Goal: Check status: Check status

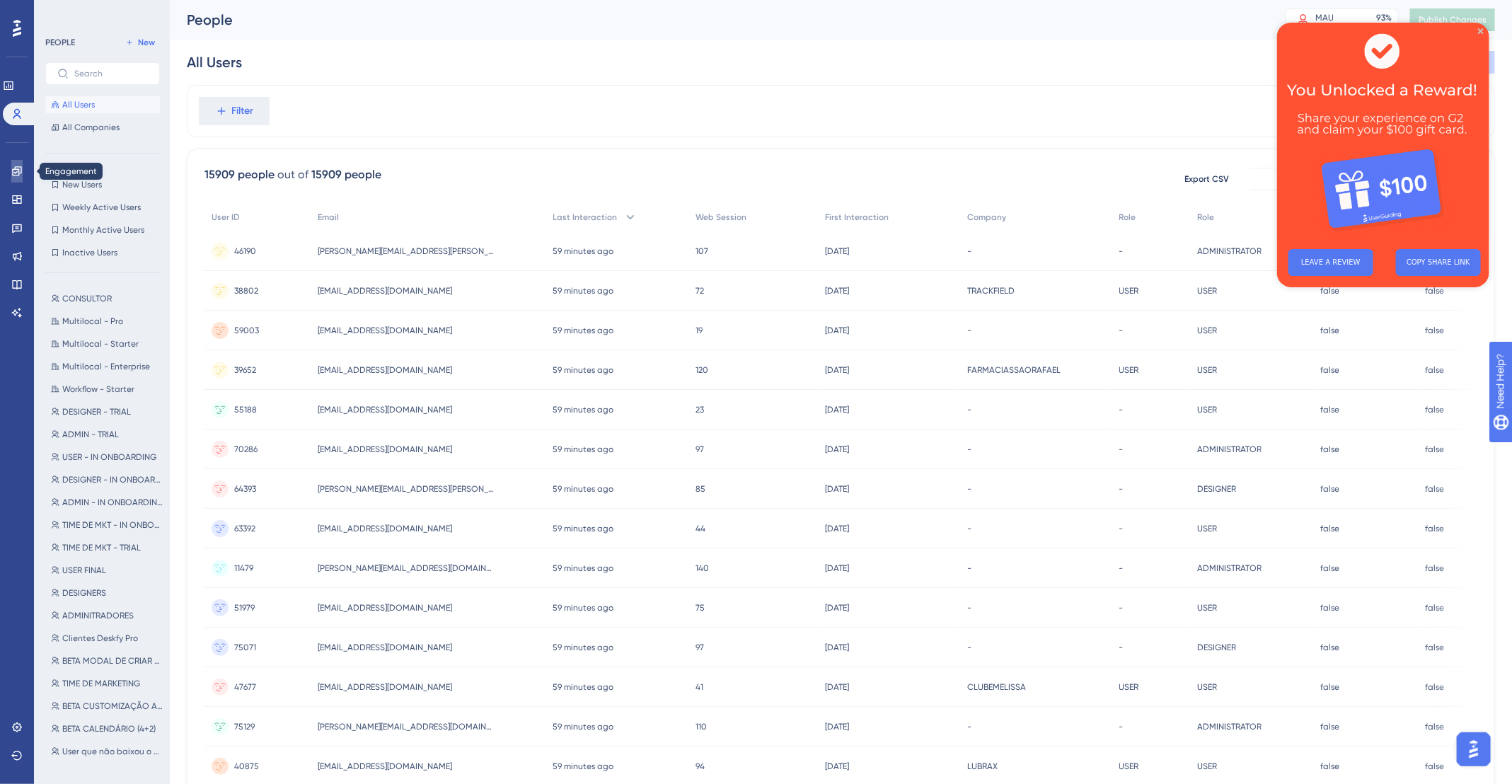
click at [21, 174] on icon at bounding box center [17, 171] width 11 height 11
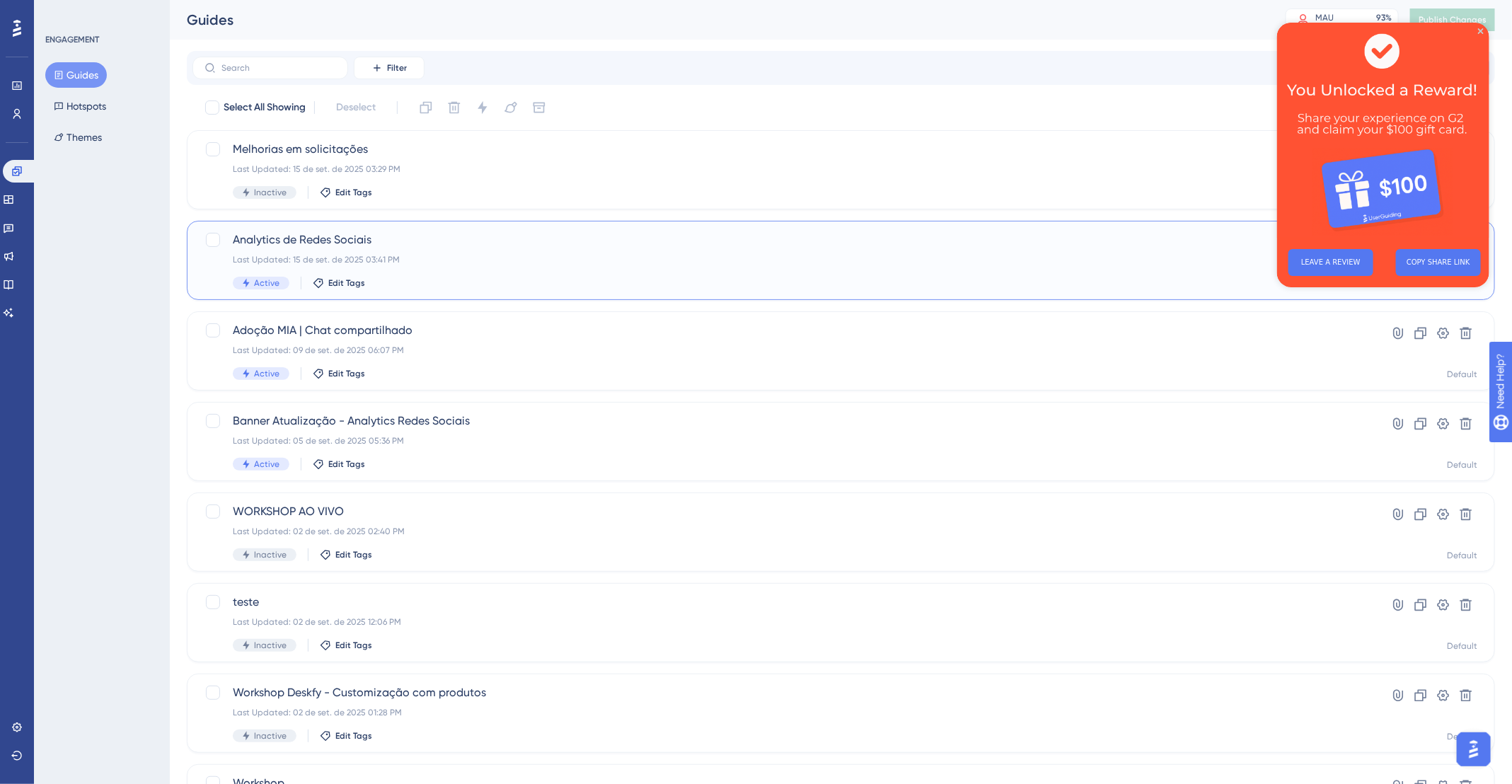
click at [428, 251] on div "Analytics de Redes Sociais Last Updated: 15 de set. de 2025 03:41 PM Active Edi…" at bounding box center [784, 260] width 1103 height 58
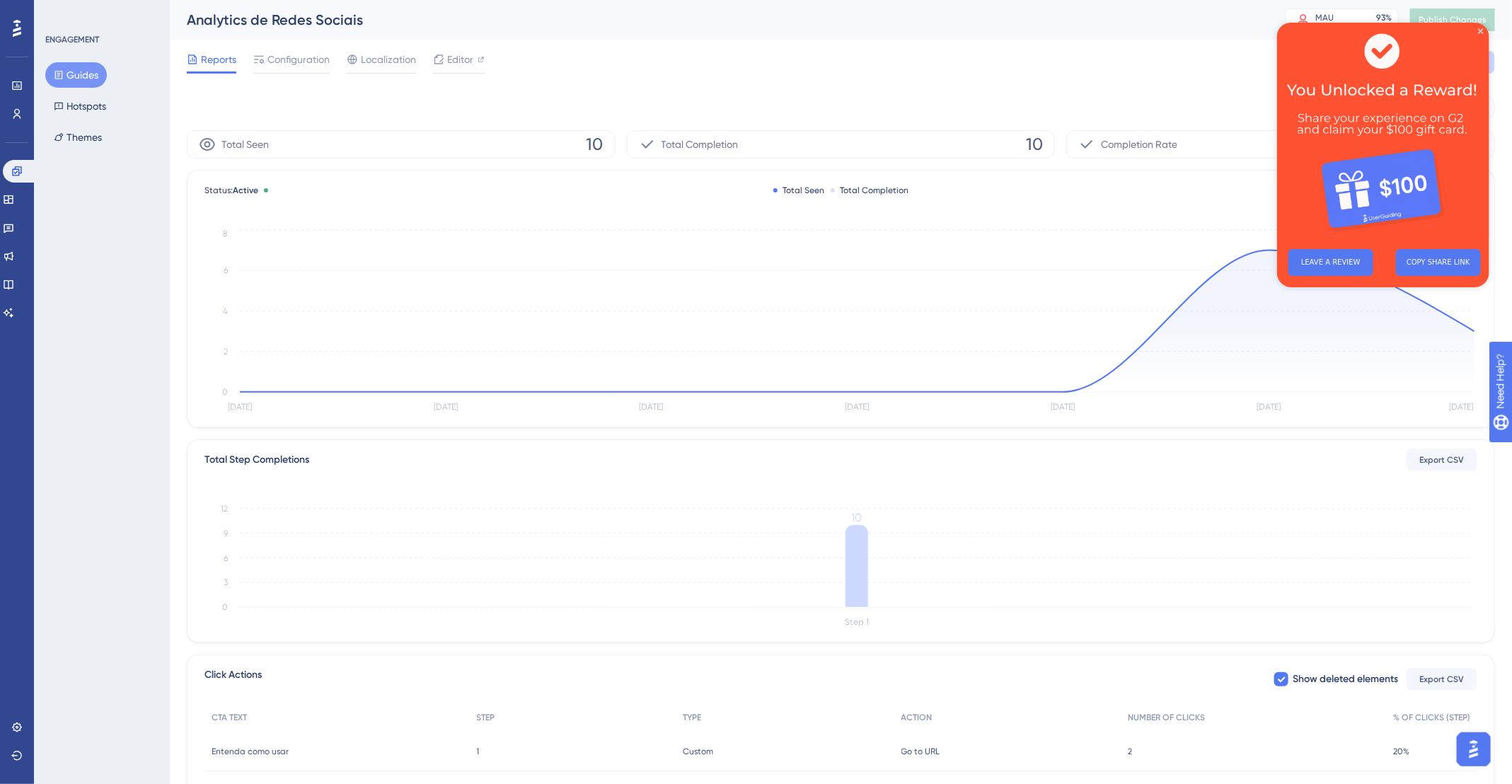
click at [1483, 29] on img at bounding box center [1382, 130] width 212 height 215
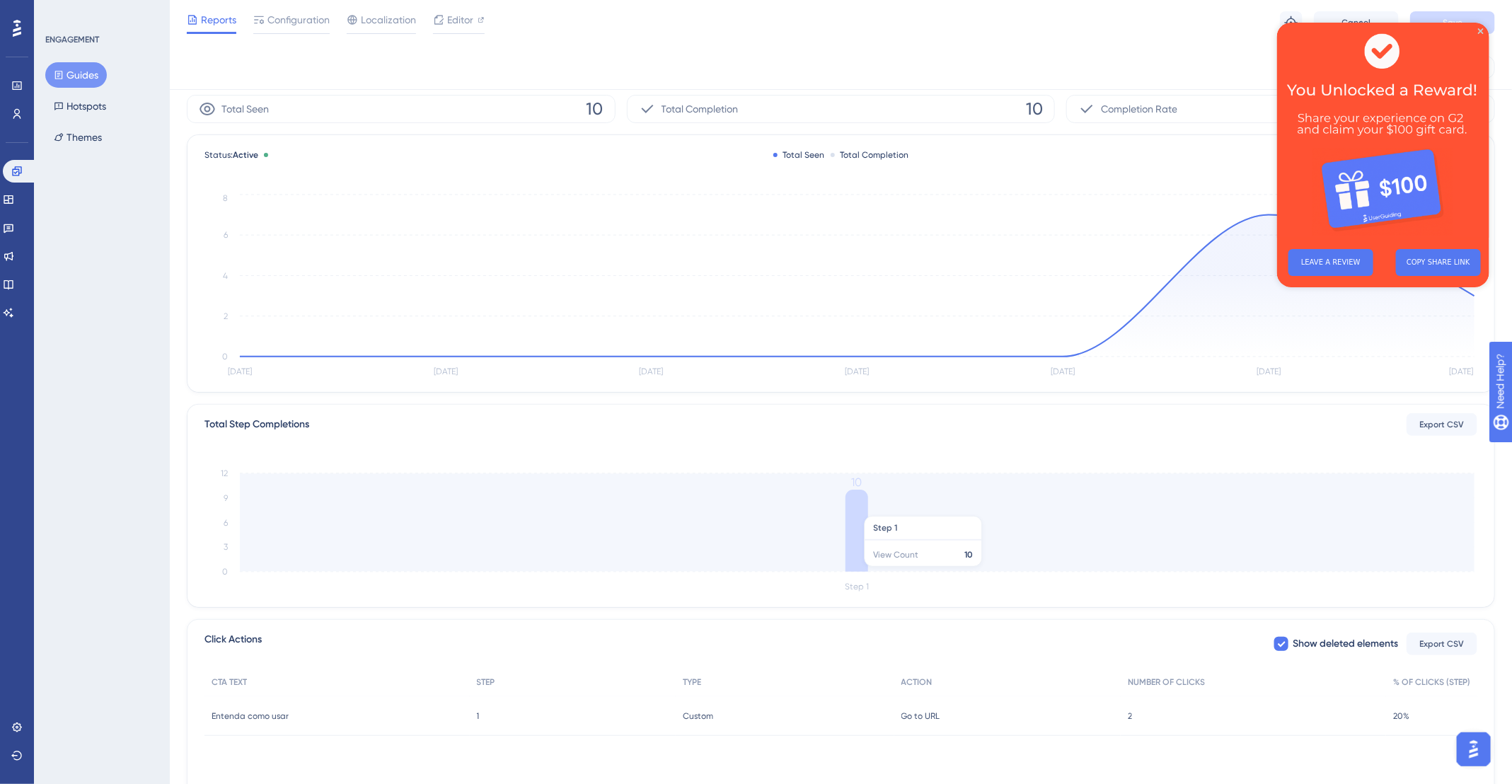
scroll to position [112, 0]
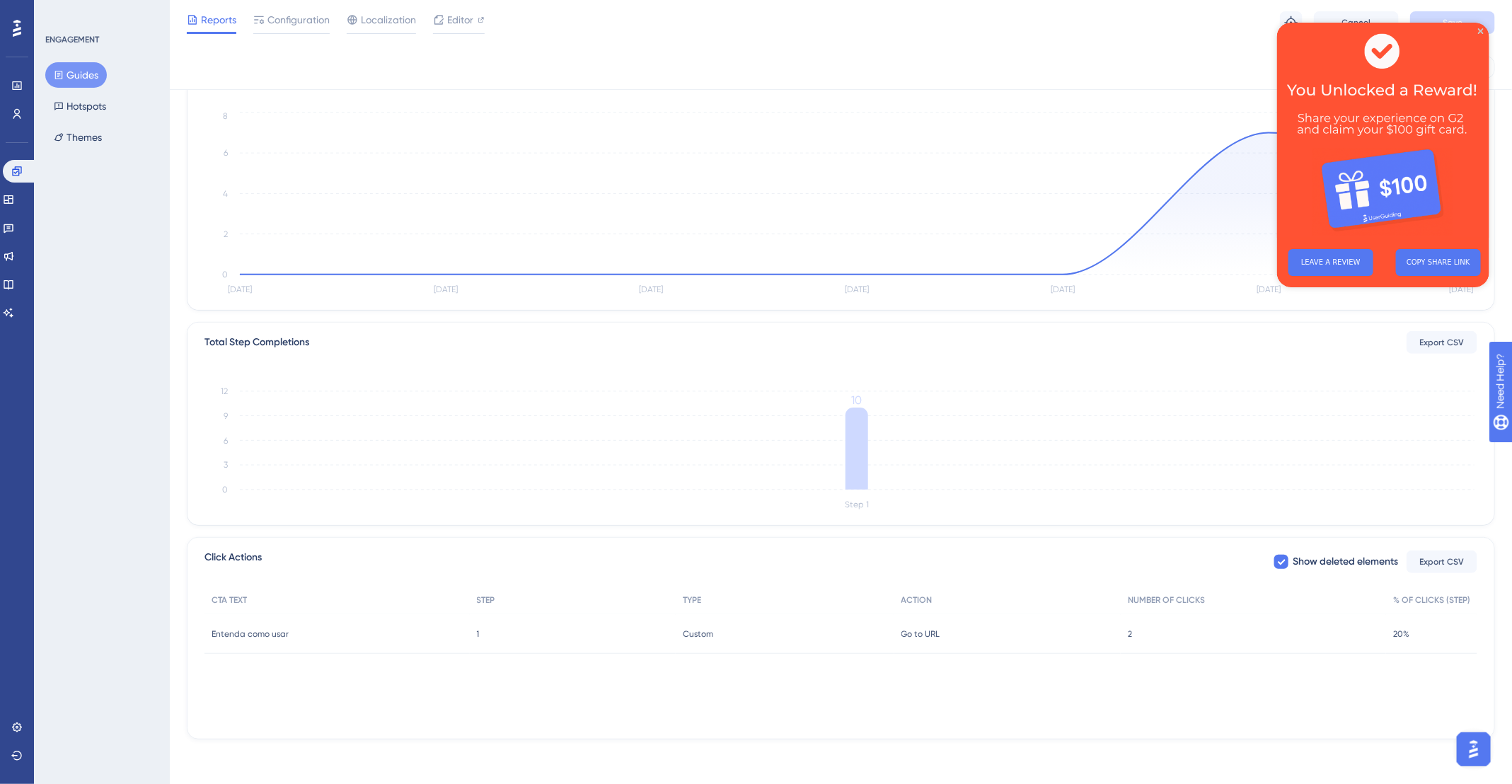
click at [477, 630] on span "1" at bounding box center [479, 634] width 3 height 11
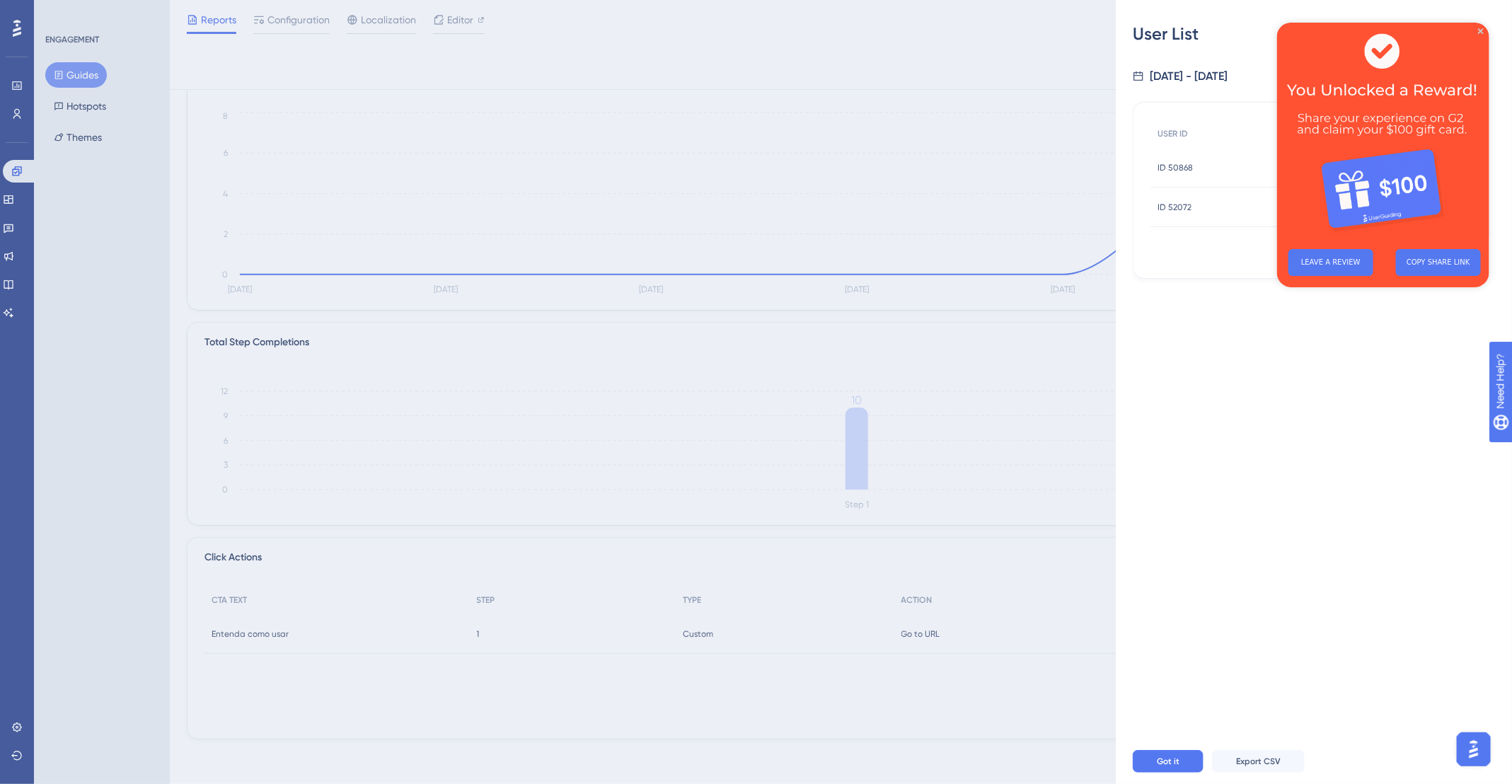
click at [1484, 31] on img at bounding box center [1382, 130] width 212 height 215
click at [1481, 29] on icon "Close Preview" at bounding box center [1480, 31] width 6 height 6
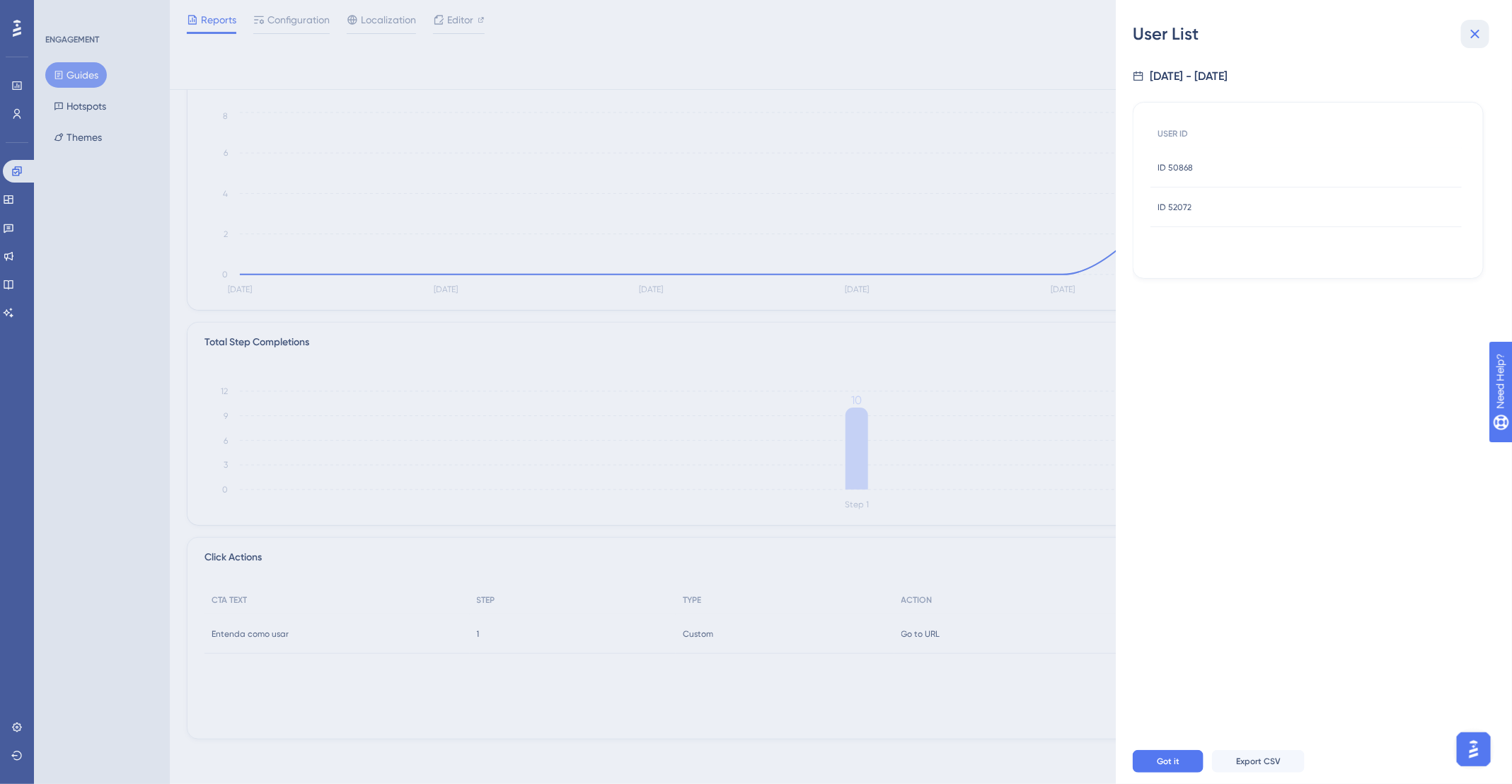
click at [1474, 21] on button at bounding box center [1476, 34] width 29 height 29
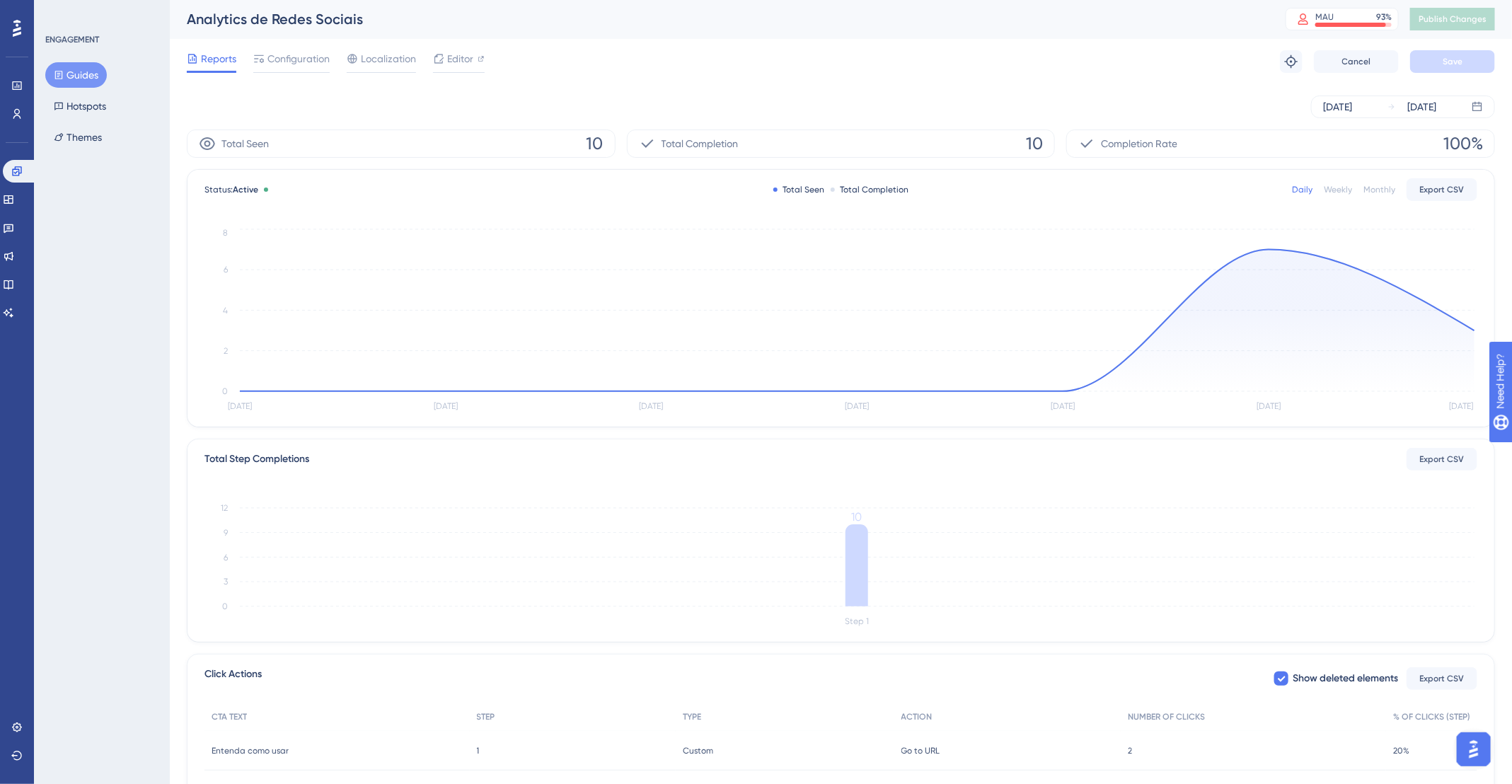
scroll to position [0, 0]
